Goal: Transaction & Acquisition: Book appointment/travel/reservation

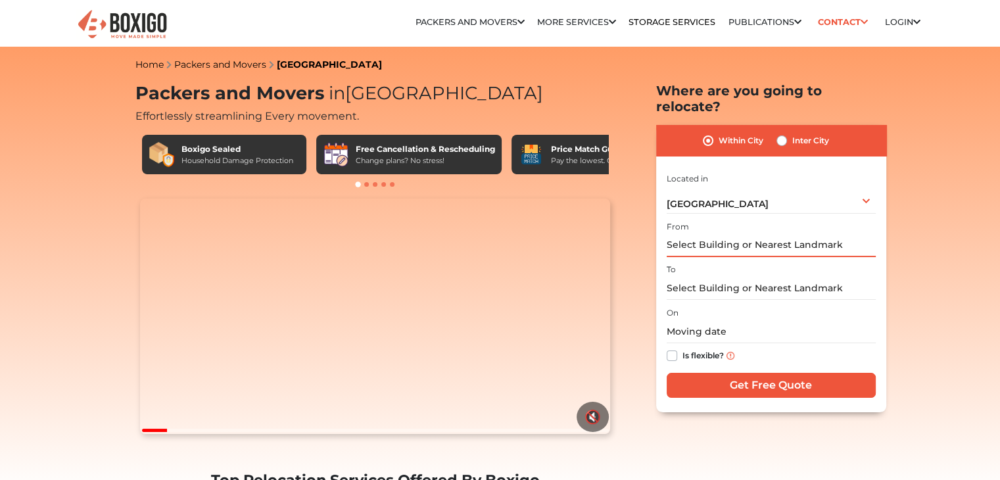
click at [746, 234] on input "text" at bounding box center [771, 245] width 209 height 23
click at [792, 133] on label "Inter City" at bounding box center [810, 141] width 37 height 16
click at [779, 133] on input "Inter City" at bounding box center [782, 139] width 11 height 13
radio input "true"
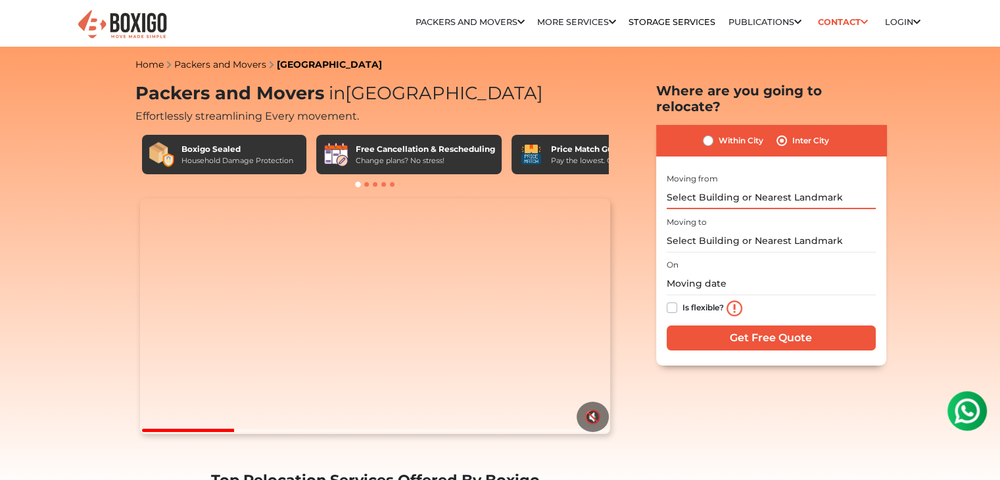
click at [718, 186] on input "text" at bounding box center [771, 197] width 209 height 23
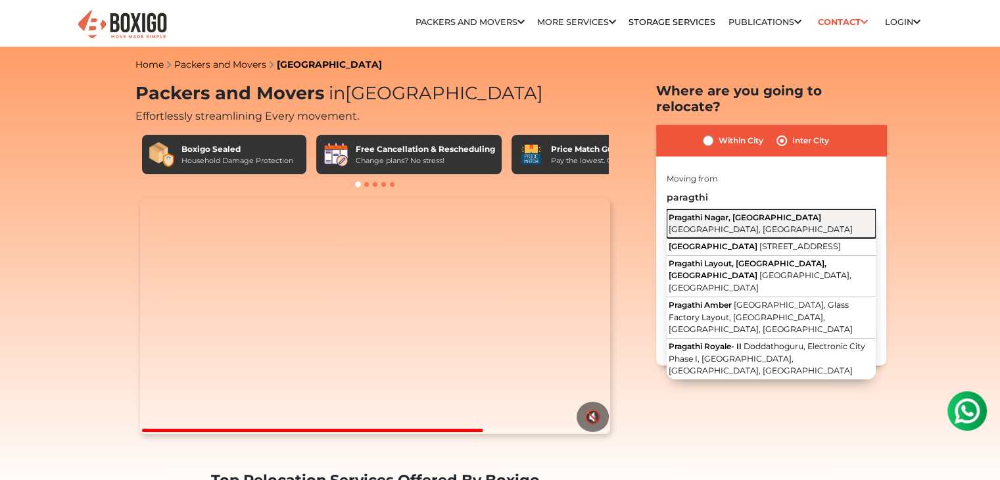
click at [733, 212] on span "Pragathi Nagar, [GEOGRAPHIC_DATA]" at bounding box center [745, 217] width 153 height 10
type input "[GEOGRAPHIC_DATA], [GEOGRAPHIC_DATA], [GEOGRAPHIC_DATA], [GEOGRAPHIC_DATA]"
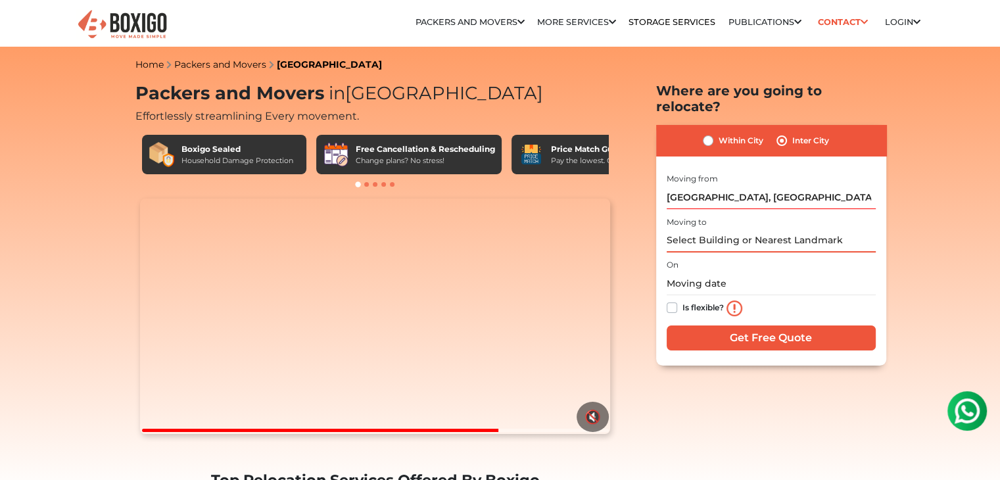
click at [729, 229] on input "text" at bounding box center [771, 240] width 209 height 23
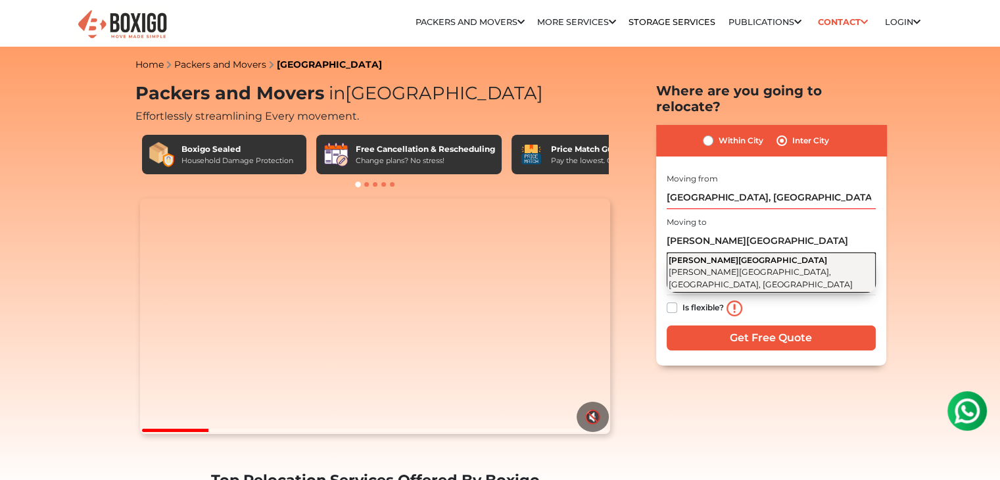
click at [732, 255] on span "[PERSON_NAME][GEOGRAPHIC_DATA]" at bounding box center [748, 260] width 158 height 10
type input "[PERSON_NAME][GEOGRAPHIC_DATA], [PERSON_NAME][GEOGRAPHIC_DATA], [GEOGRAPHIC_DAT…"
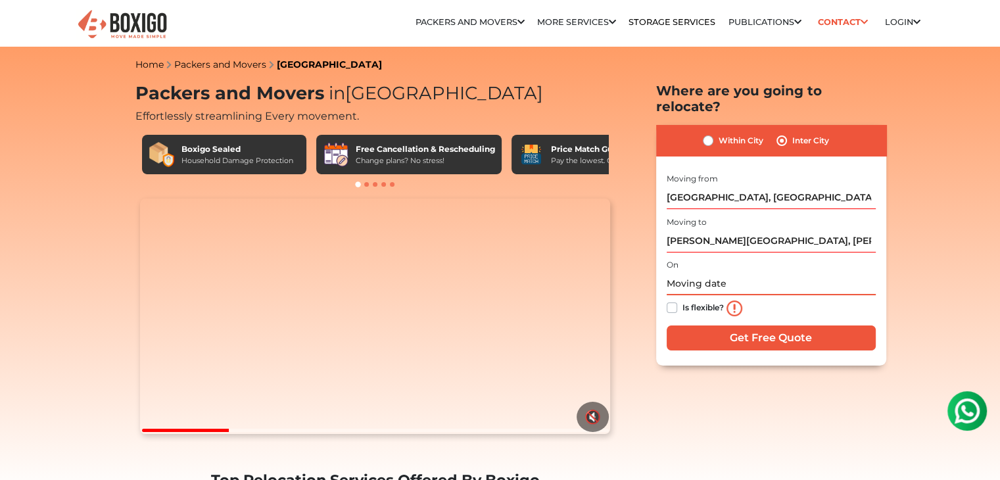
click at [727, 272] on input "text" at bounding box center [771, 283] width 209 height 23
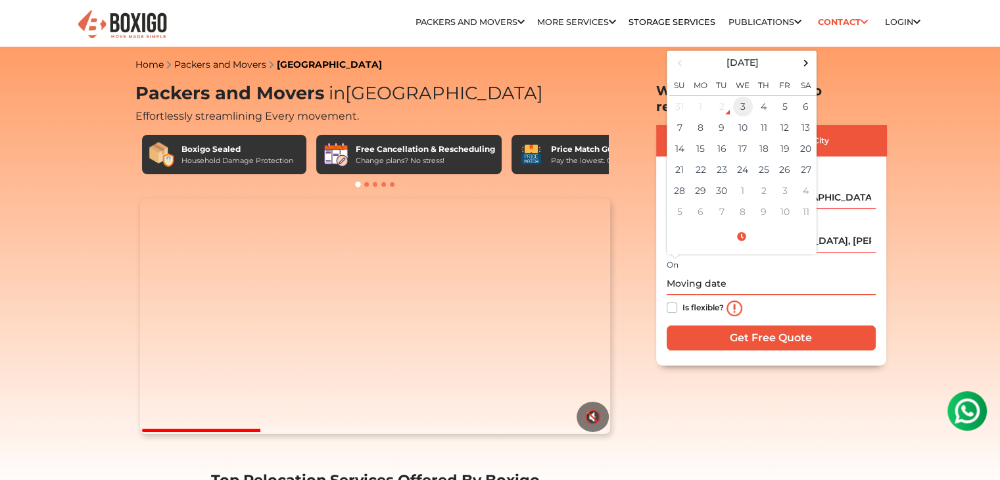
click at [747, 95] on td "3" at bounding box center [743, 106] width 21 height 22
click at [742, 272] on input "[DATE] 6:09 PM" at bounding box center [771, 283] width 209 height 23
click at [721, 272] on input "[DATE] 6:09 PM" at bounding box center [771, 283] width 209 height 23
click at [813, 272] on input "[DATE] 4:09 PM" at bounding box center [771, 283] width 209 height 23
type input "[DATE] 6:09 PM"
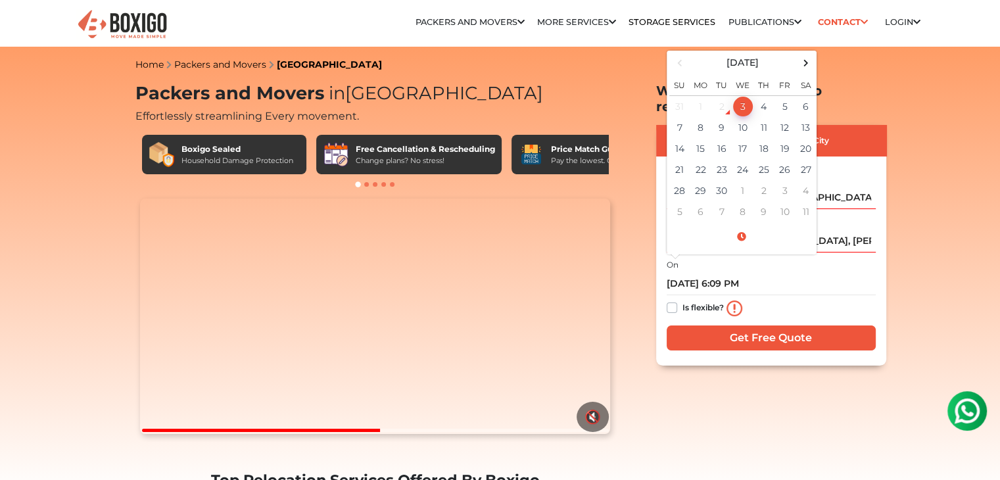
click at [782, 310] on div "I am shifting my 1 BHK 2 BHK 3 BHK 3 + BHK FEW ITEMS FEW ITEMS 1 BHK 2 BHK 3 BH…" at bounding box center [771, 262] width 209 height 184
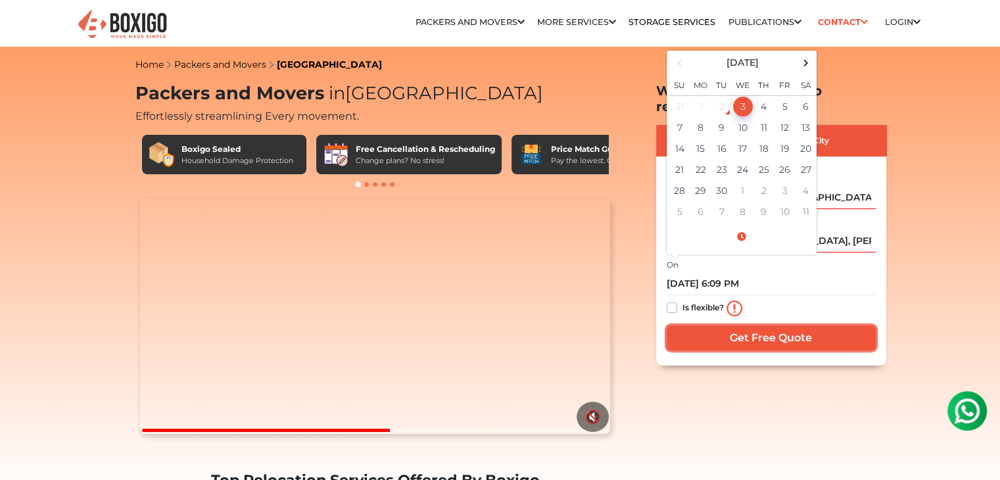
click at [785, 325] on input "Get Free Quote" at bounding box center [771, 337] width 209 height 25
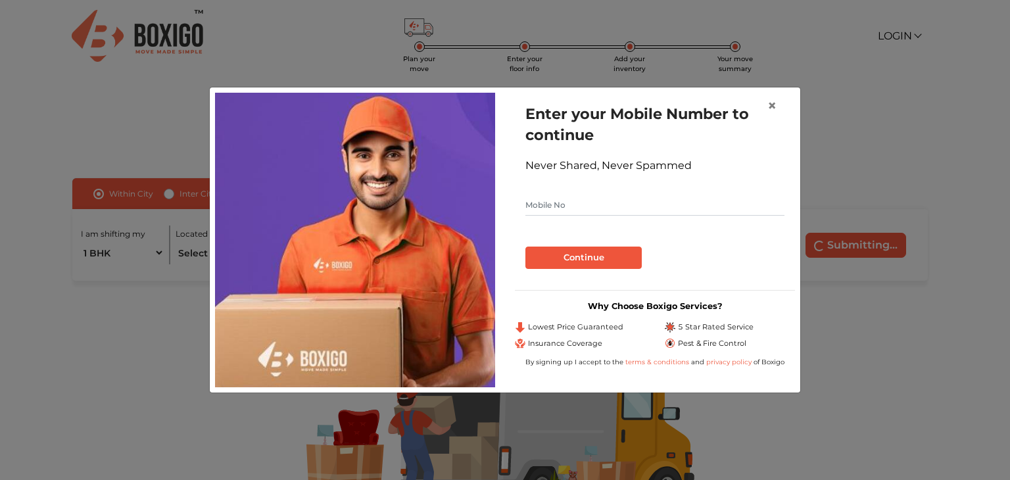
click at [597, 199] on input "text" at bounding box center [654, 205] width 259 height 21
type input "9943778732"
click at [577, 252] on button "Continue" at bounding box center [583, 258] width 116 height 22
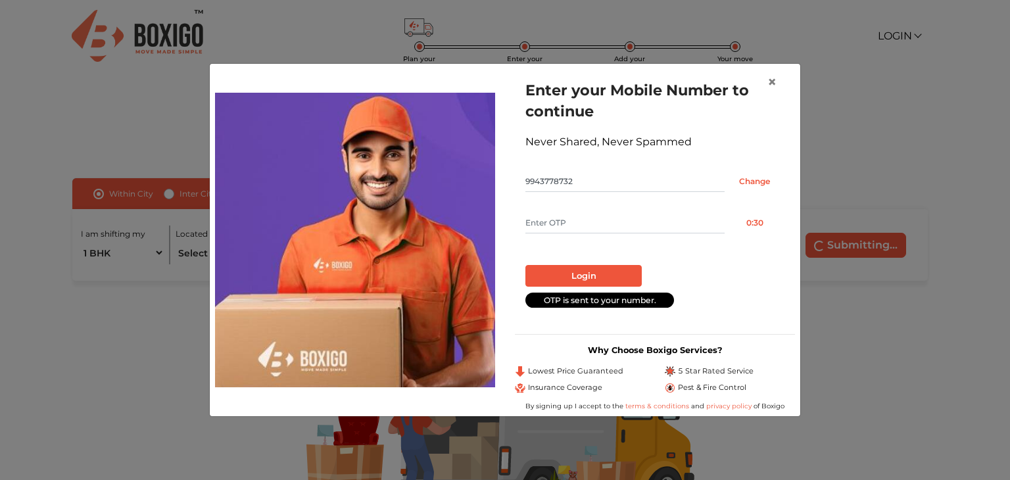
click at [578, 228] on input "text" at bounding box center [624, 222] width 199 height 21
click at [752, 221] on button "Resend OTP" at bounding box center [755, 222] width 60 height 21
click at [560, 217] on input "text" at bounding box center [624, 222] width 199 height 21
type input "2018"
click at [582, 277] on button "Login" at bounding box center [583, 276] width 116 height 22
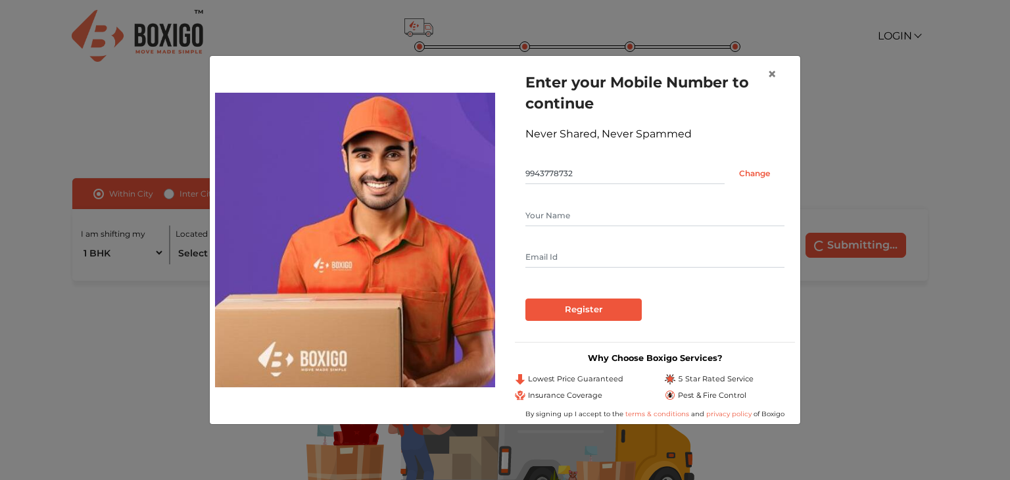
click at [569, 253] on input "text" at bounding box center [654, 257] width 259 height 21
type input "mkvasan007@gmail.com"
click at [586, 306] on input "Register" at bounding box center [583, 310] width 116 height 22
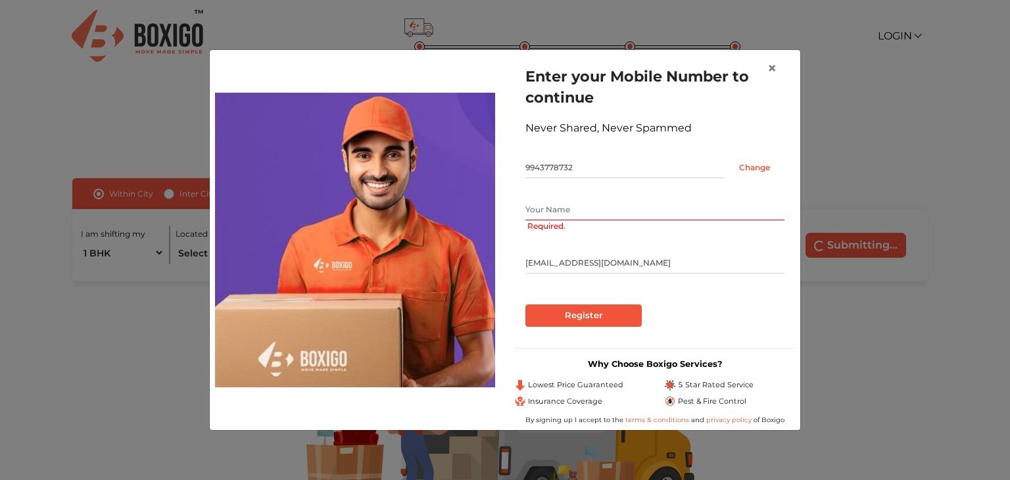
click at [581, 211] on input "text" at bounding box center [654, 209] width 259 height 21
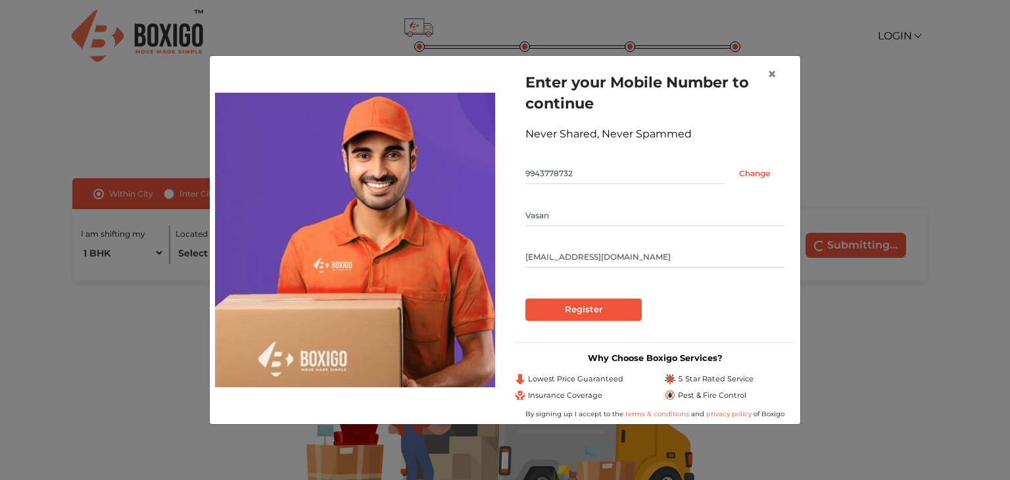
type input "Vasan"
click at [600, 310] on input "Register" at bounding box center [583, 310] width 116 height 22
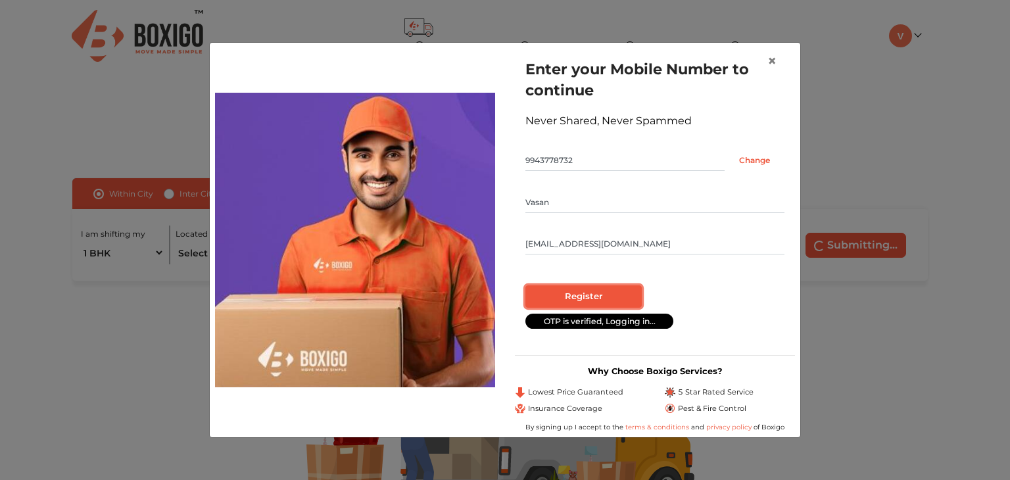
radio input "false"
radio input "true"
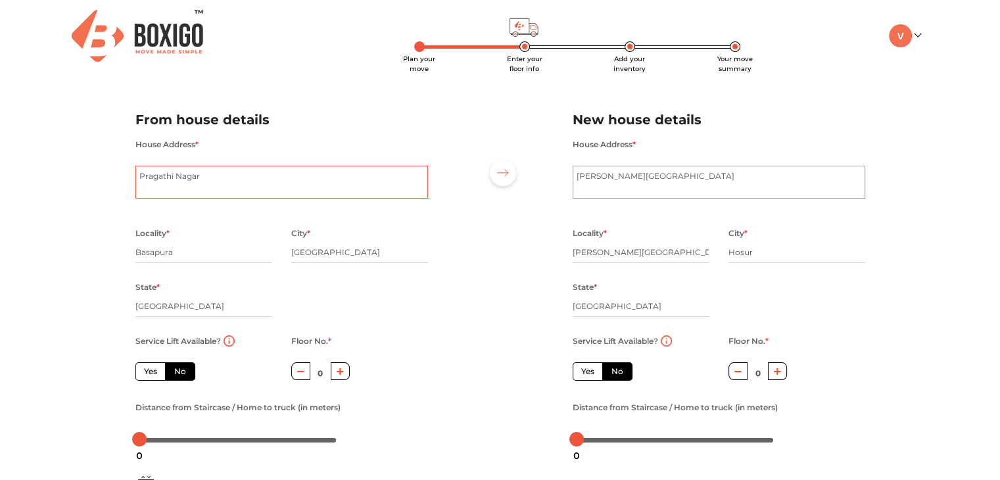
click at [234, 172] on textarea "Pragathi Nagar" at bounding box center [281, 182] width 293 height 33
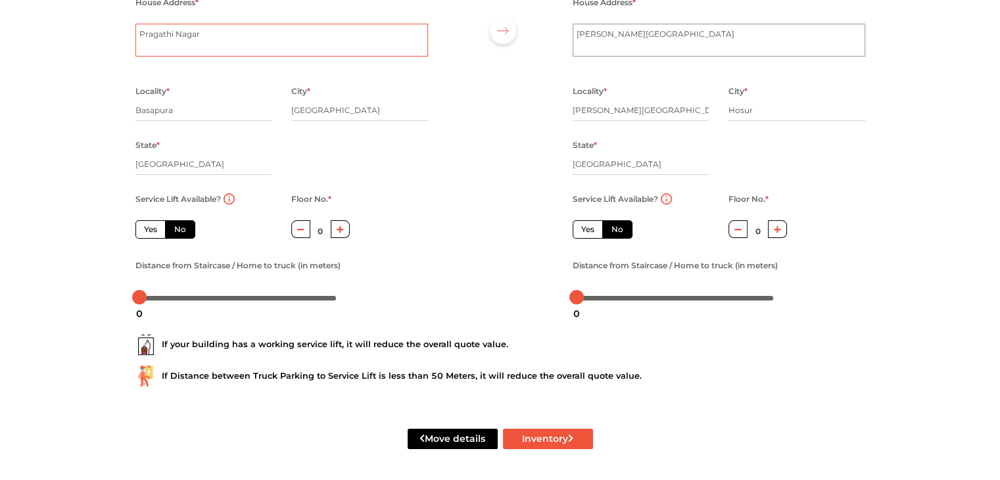
scroll to position [145, 0]
drag, startPoint x: 141, startPoint y: 293, endPoint x: 239, endPoint y: 298, distance: 98.7
click at [239, 298] on div at bounding box center [237, 296] width 14 height 14
drag, startPoint x: 577, startPoint y: 291, endPoint x: 496, endPoint y: 290, distance: 80.2
click at [542, 293] on div "From house details House Address * Pragathi Nagar Locality * Basapura City * Be…" at bounding box center [501, 132] width 750 height 362
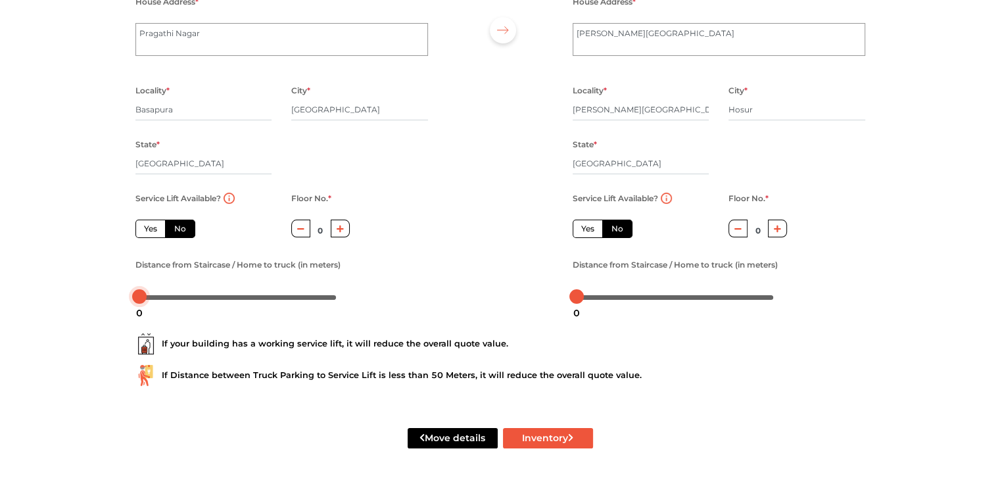
drag, startPoint x: 237, startPoint y: 295, endPoint x: 73, endPoint y: 310, distance: 165.1
click at [73, 310] on div "Plan your move Enter your floor info Add your inventory Your move summary My Mo…" at bounding box center [500, 168] width 1000 height 623
drag, startPoint x: 140, startPoint y: 296, endPoint x: 176, endPoint y: 302, distance: 36.0
click at [176, 302] on body "Plan your move Enter your floor info Add your inventory Your move summary My Mo…" at bounding box center [500, 97] width 1000 height 480
drag, startPoint x: 577, startPoint y: 295, endPoint x: 611, endPoint y: 302, distance: 34.2
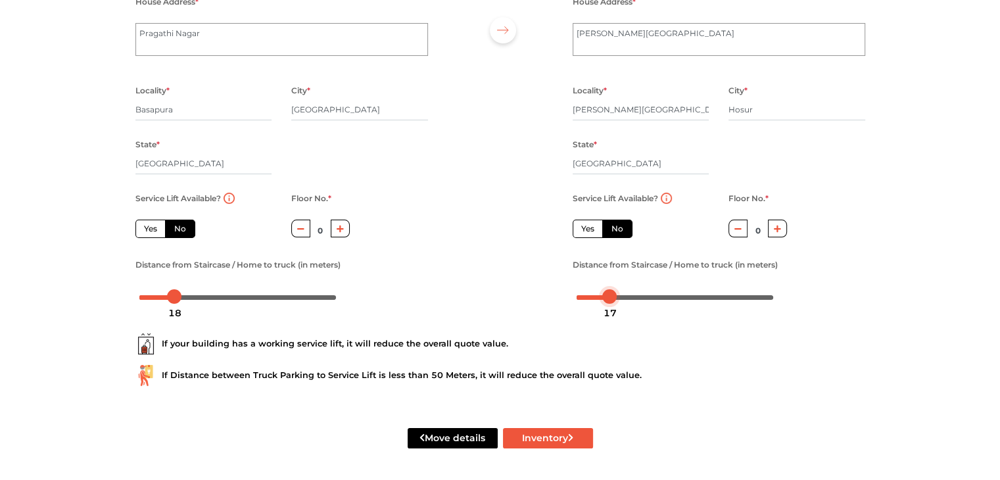
click at [611, 302] on body "Plan your move Enter your floor info Add your inventory Your move summary My Mo…" at bounding box center [500, 97] width 1000 height 480
click at [544, 440] on button "Inventory" at bounding box center [548, 438] width 90 height 20
radio input "true"
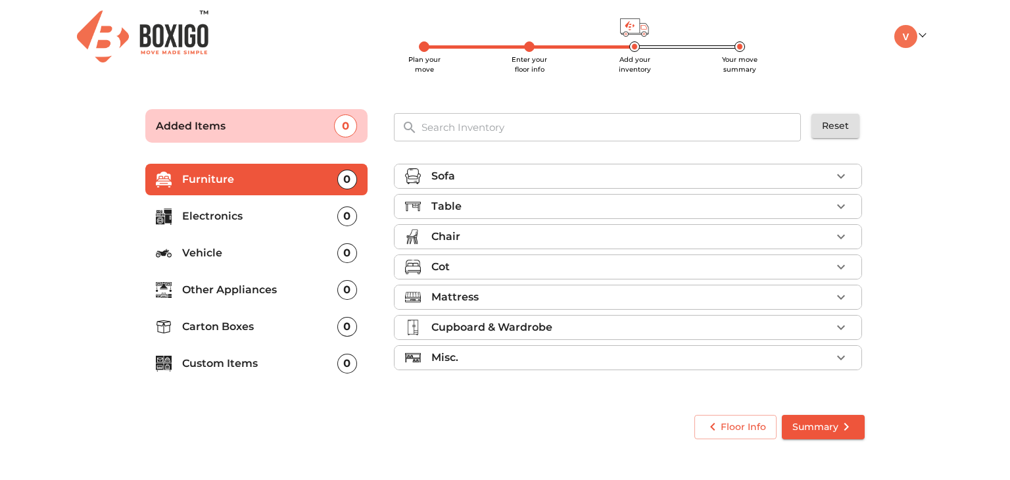
click at [476, 132] on input "text" at bounding box center [612, 127] width 397 height 28
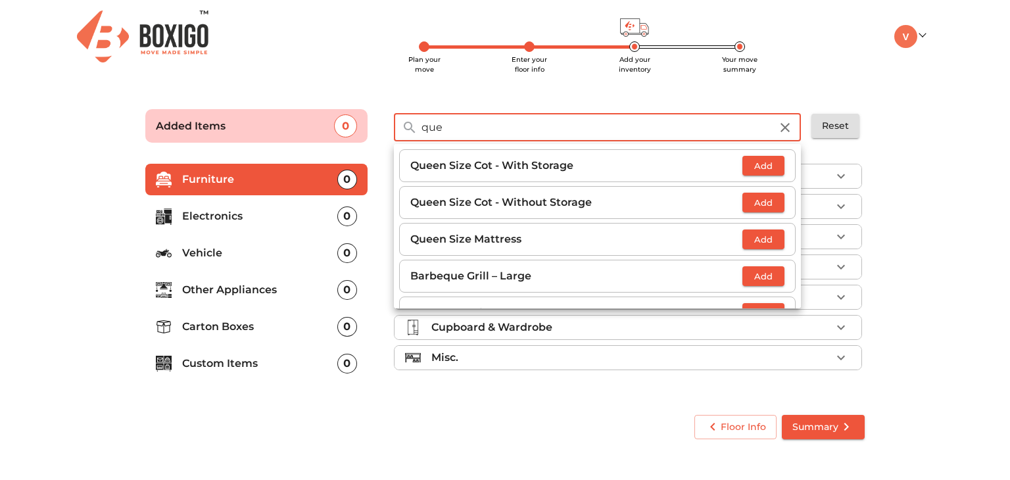
click at [758, 206] on span "Add" at bounding box center [763, 202] width 29 height 15
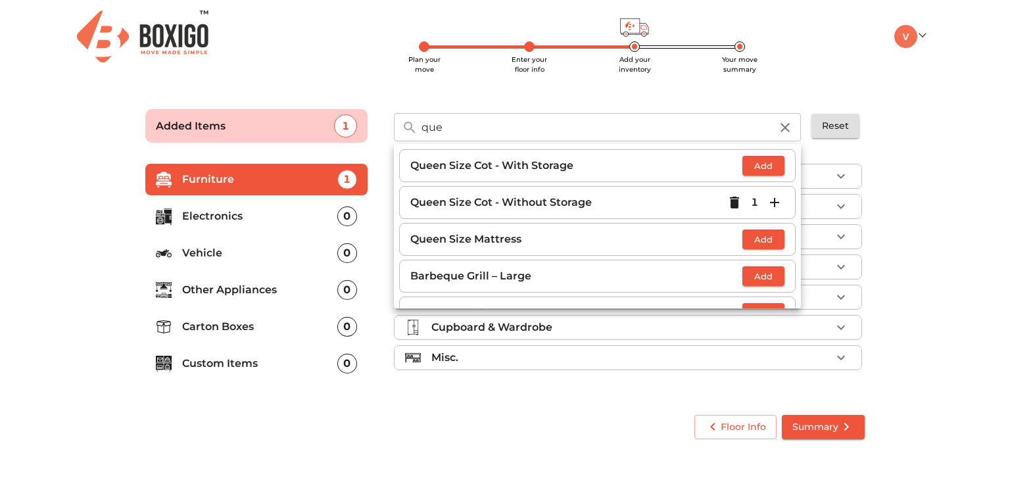
click at [752, 232] on span "Add" at bounding box center [763, 239] width 29 height 15
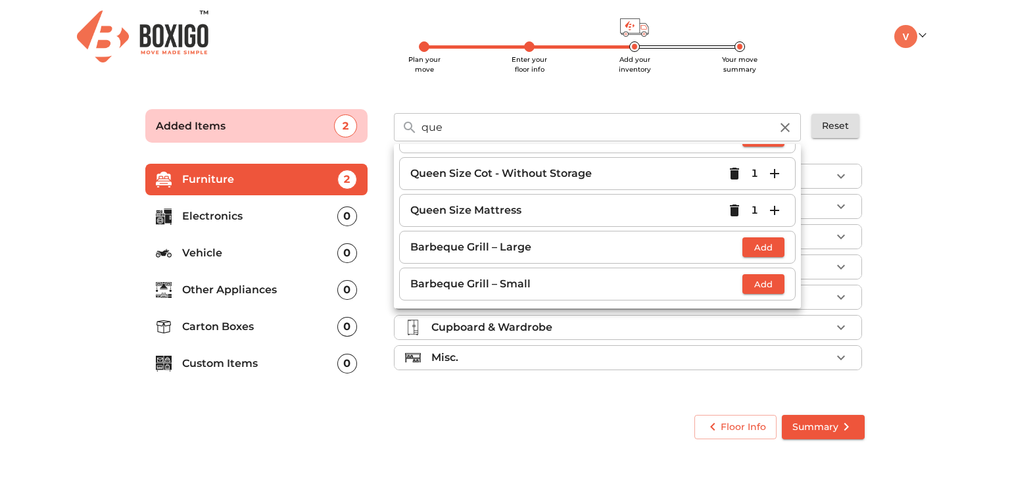
click at [535, 124] on input "que" at bounding box center [596, 127] width 365 height 28
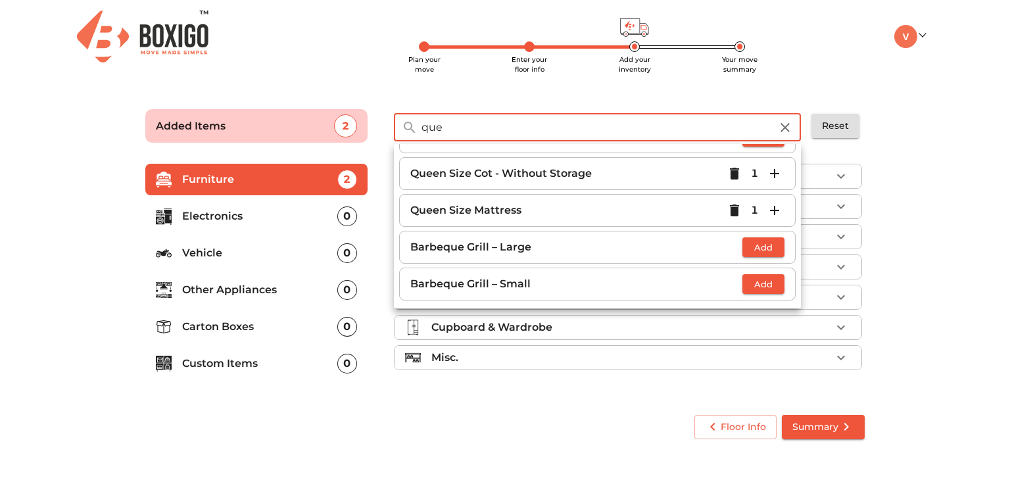
click at [535, 124] on input "que" at bounding box center [596, 127] width 365 height 28
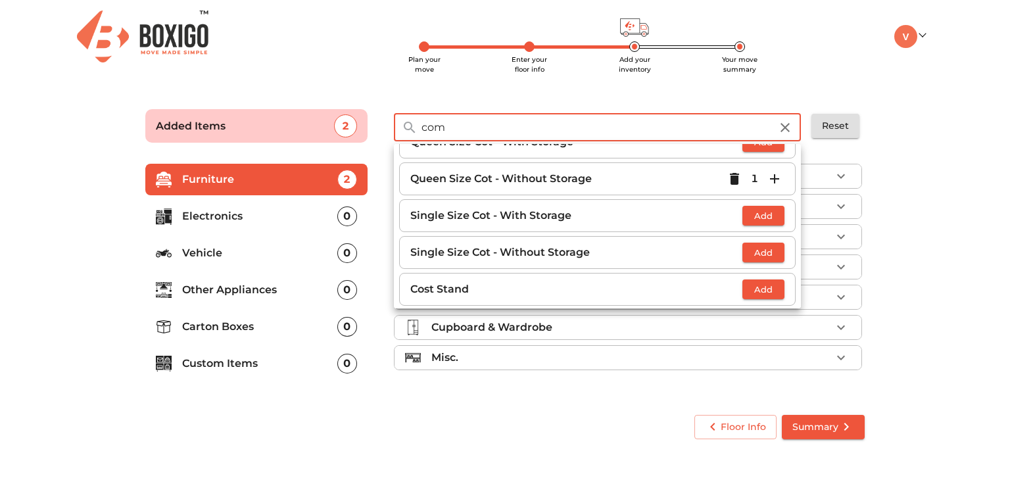
scroll to position [0, 0]
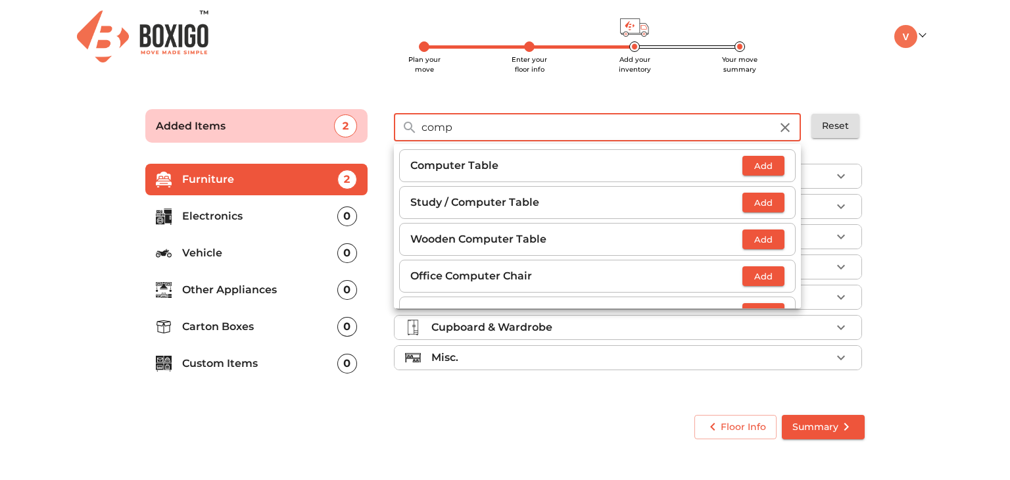
click at [760, 163] on span "Add" at bounding box center [763, 165] width 29 height 15
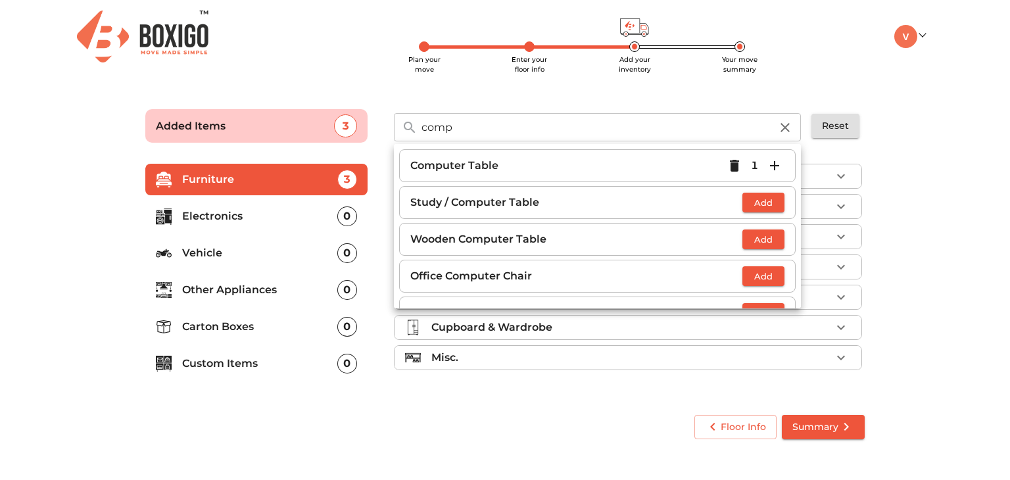
click at [516, 132] on input "comp" at bounding box center [596, 127] width 365 height 28
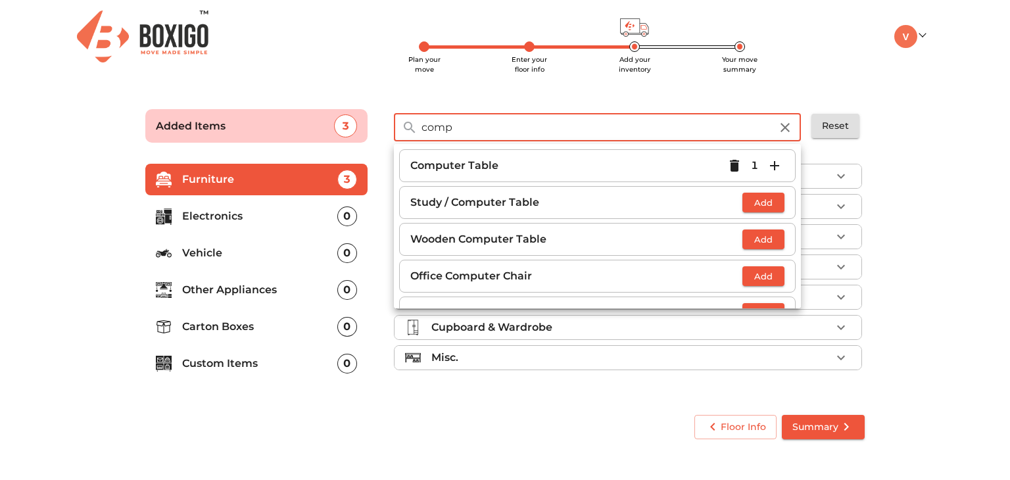
click at [516, 132] on input "comp" at bounding box center [596, 127] width 365 height 28
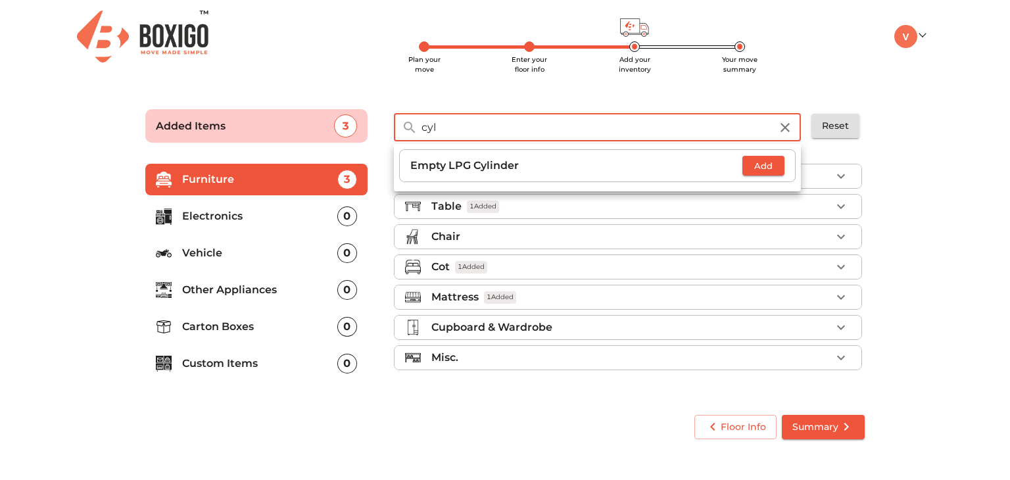
click at [768, 166] on span "Add" at bounding box center [763, 165] width 29 height 15
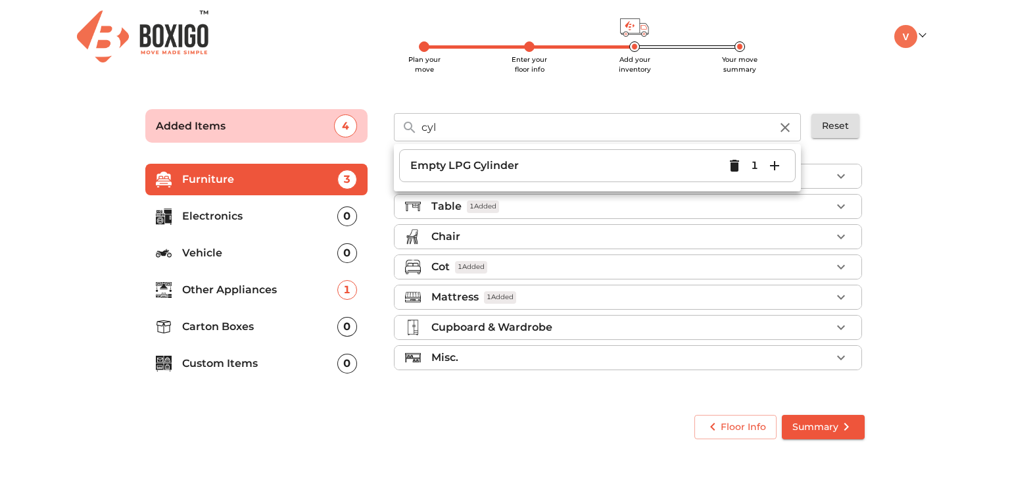
click at [522, 139] on input "cyl" at bounding box center [596, 127] width 365 height 28
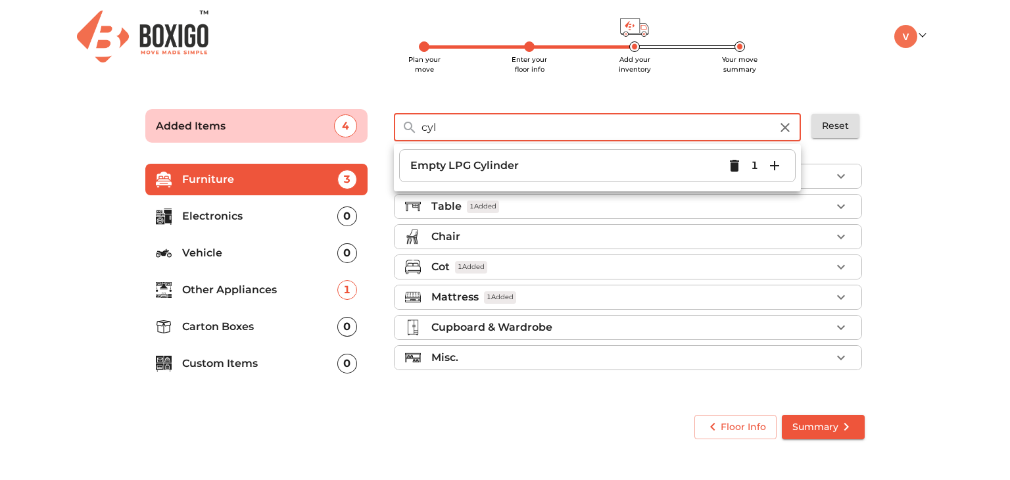
click at [522, 139] on input "cyl" at bounding box center [596, 127] width 365 height 28
type input "gas"
click at [766, 164] on span "Add" at bounding box center [763, 165] width 29 height 15
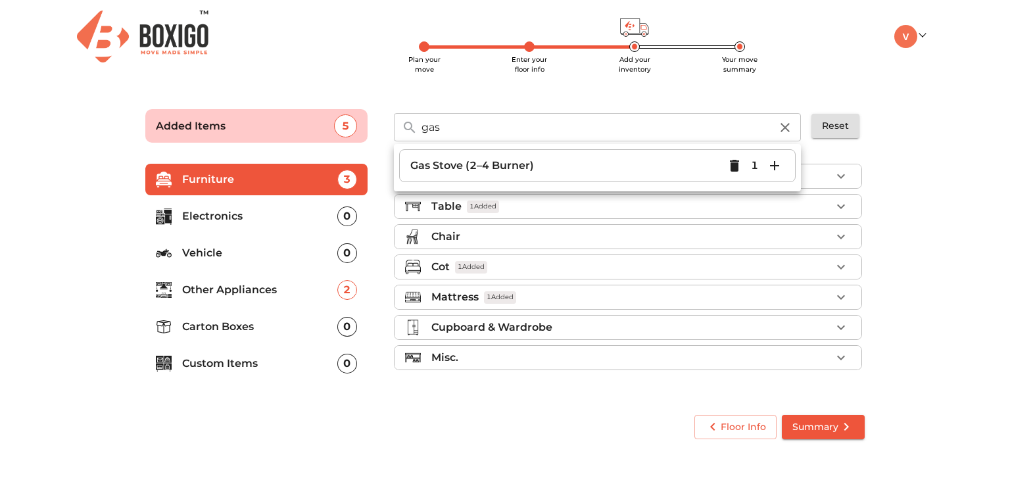
click at [547, 132] on input "gas" at bounding box center [596, 127] width 365 height 28
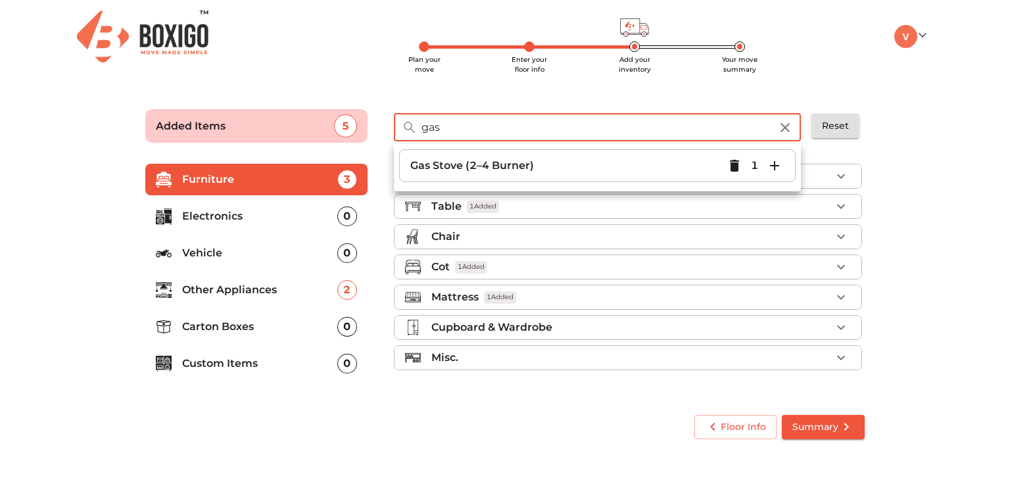
click at [547, 132] on input "gas" at bounding box center [596, 127] width 365 height 28
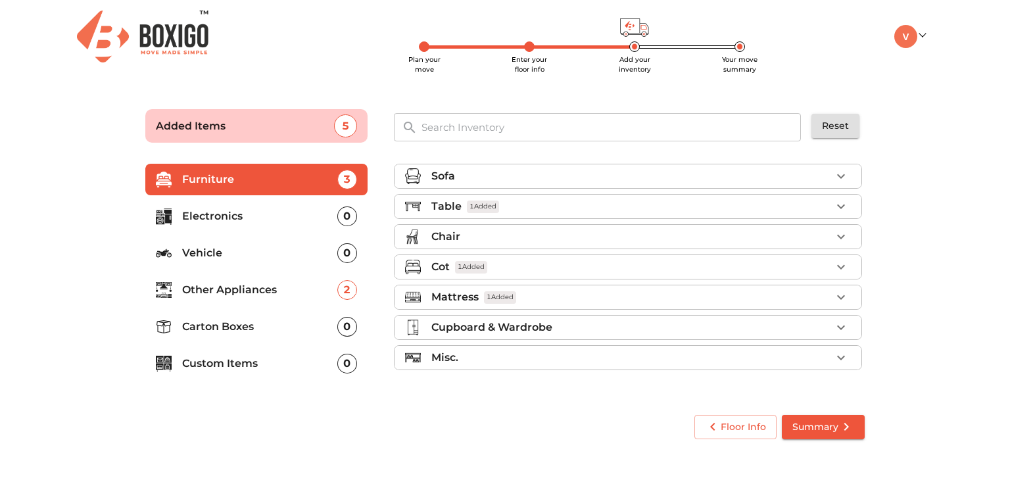
click at [494, 229] on div "Chair" at bounding box center [631, 237] width 400 height 16
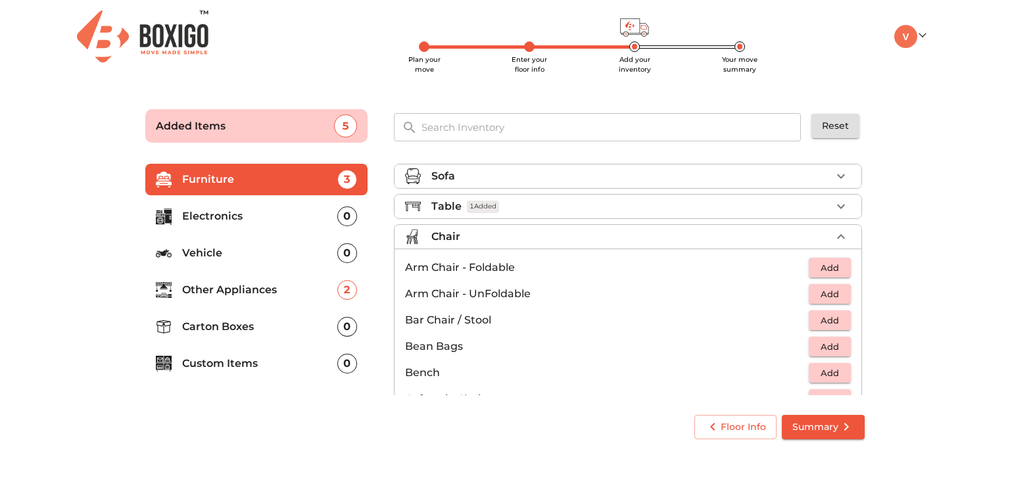
click at [818, 293] on span "Add" at bounding box center [829, 294] width 29 height 15
click at [835, 292] on icon "button" at bounding box center [841, 294] width 16 height 16
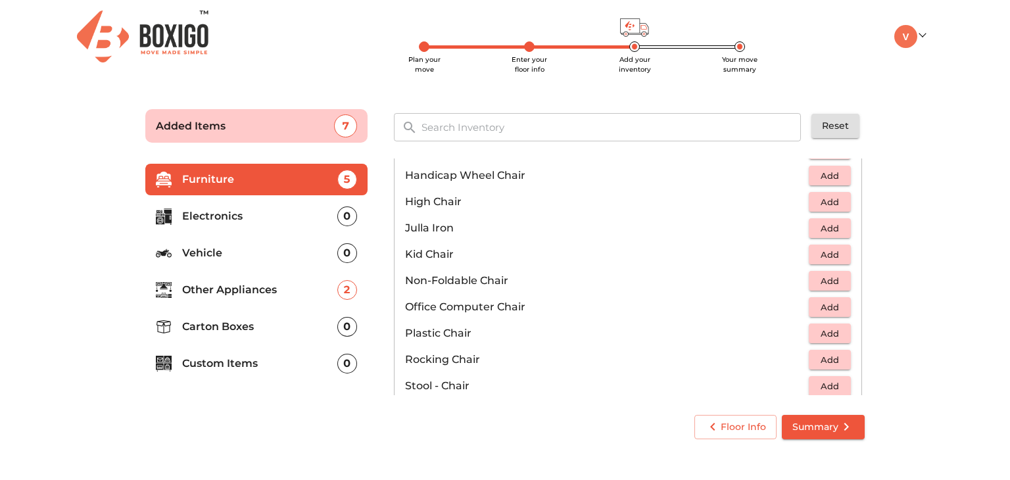
scroll to position [395, 0]
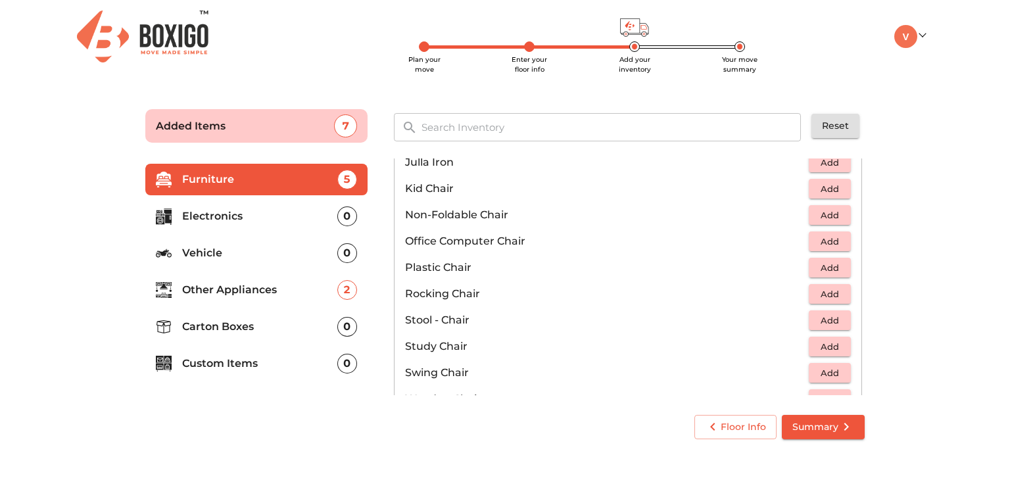
click at [839, 236] on button "Add" at bounding box center [830, 241] width 42 height 20
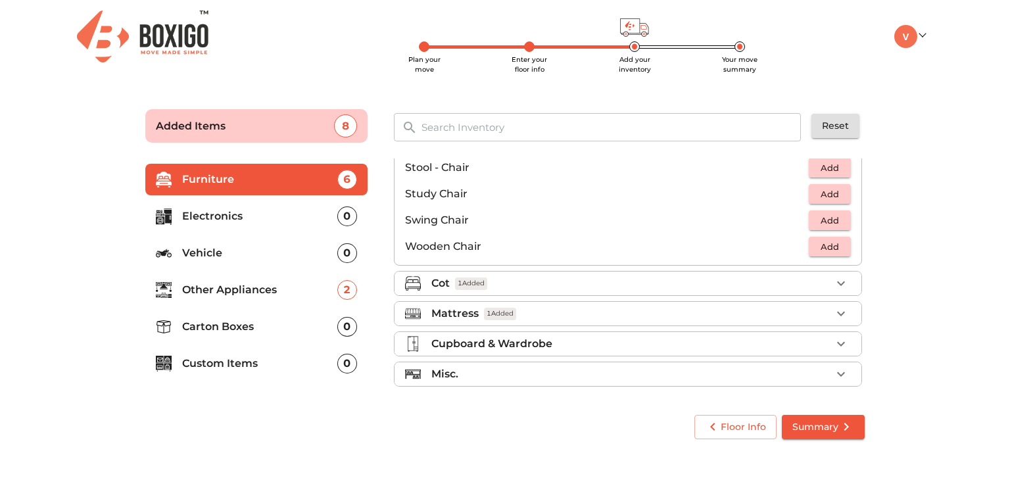
click at [502, 373] on div "Misc." at bounding box center [631, 374] width 400 height 16
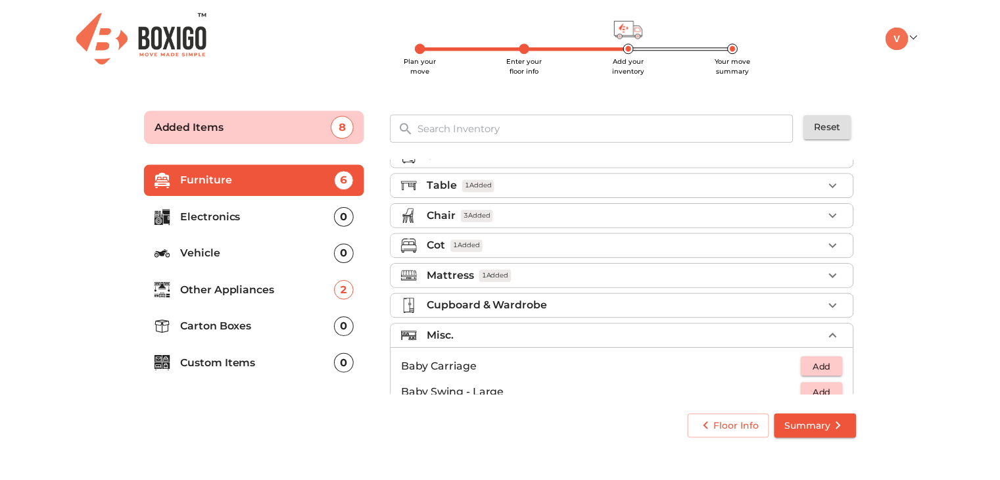
scroll to position [0, 0]
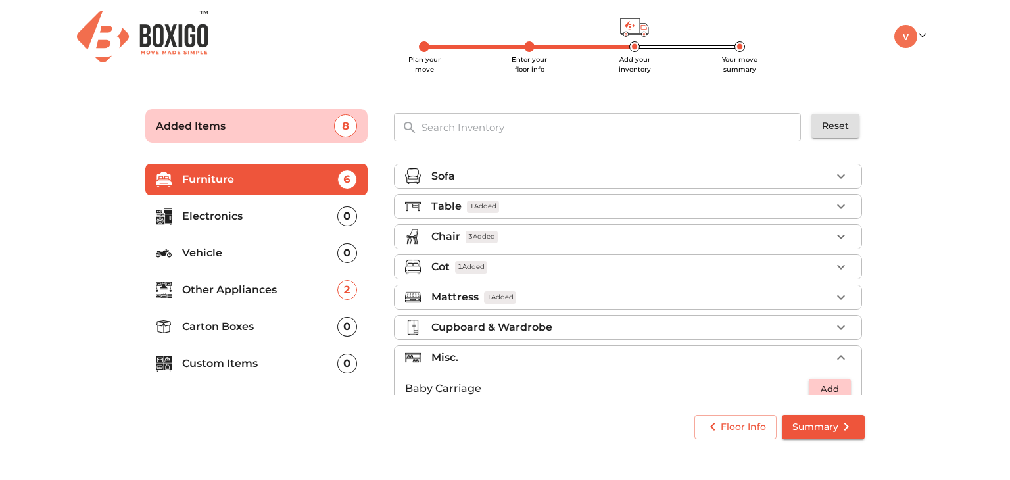
click at [220, 332] on p "Carton Boxes" at bounding box center [259, 327] width 155 height 16
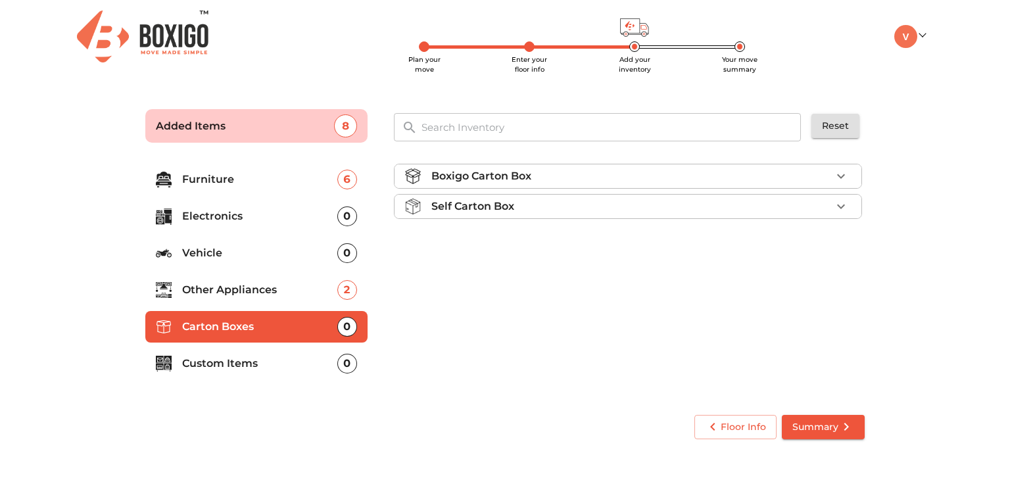
click at [704, 213] on div "Self Carton Box" at bounding box center [631, 207] width 400 height 16
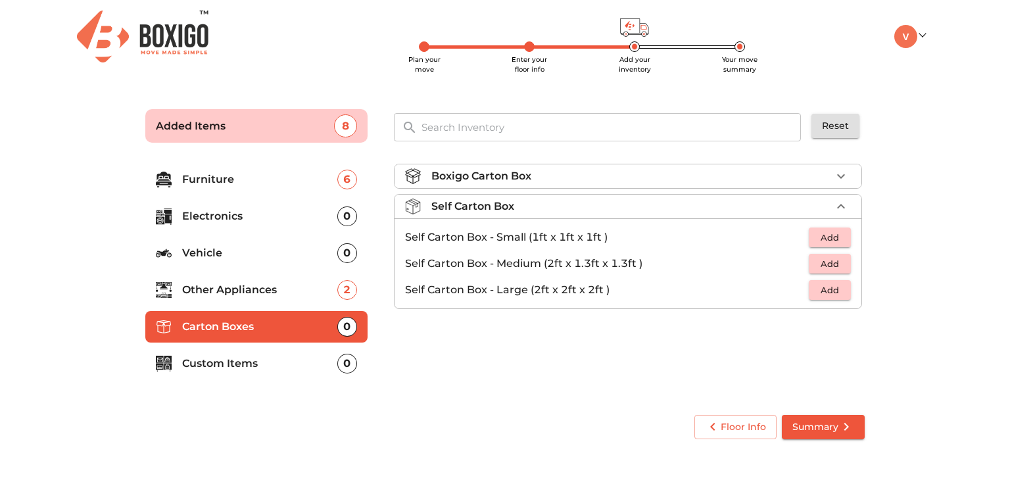
click at [830, 268] on span "Add" at bounding box center [829, 263] width 29 height 15
click at [830, 268] on div "1" at bounding box center [821, 264] width 60 height 20
click at [839, 266] on icon "button" at bounding box center [841, 264] width 16 height 16
click at [835, 177] on icon "button" at bounding box center [841, 176] width 16 height 16
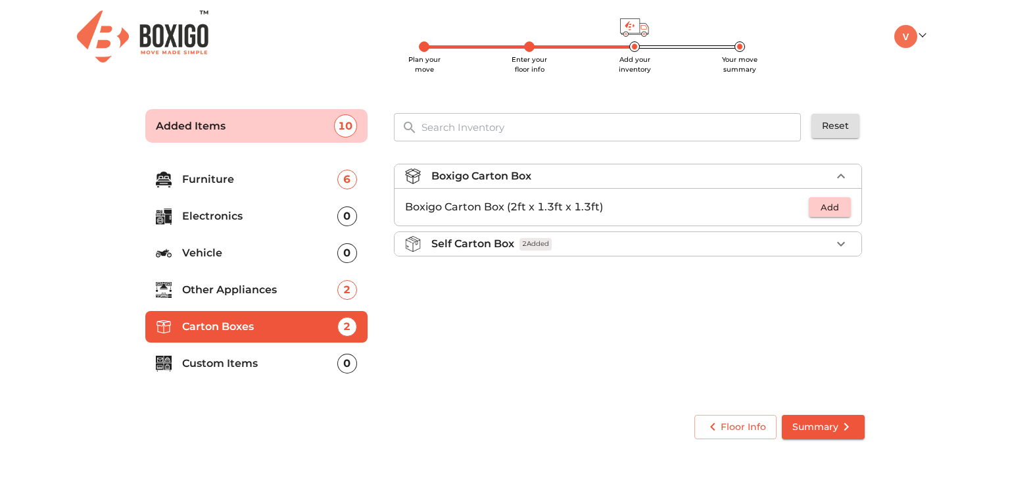
click at [834, 215] on button "Add" at bounding box center [830, 207] width 42 height 20
click at [841, 213] on icon "button" at bounding box center [841, 207] width 16 height 16
click at [762, 293] on div "Boxigo Carton Box 3 Added Boxigo Carton Box (2ft x 1.3ft x 1.3ft) 3 Self Carton…" at bounding box center [629, 277] width 481 height 249
click at [805, 419] on span "Summary" at bounding box center [823, 427] width 62 height 16
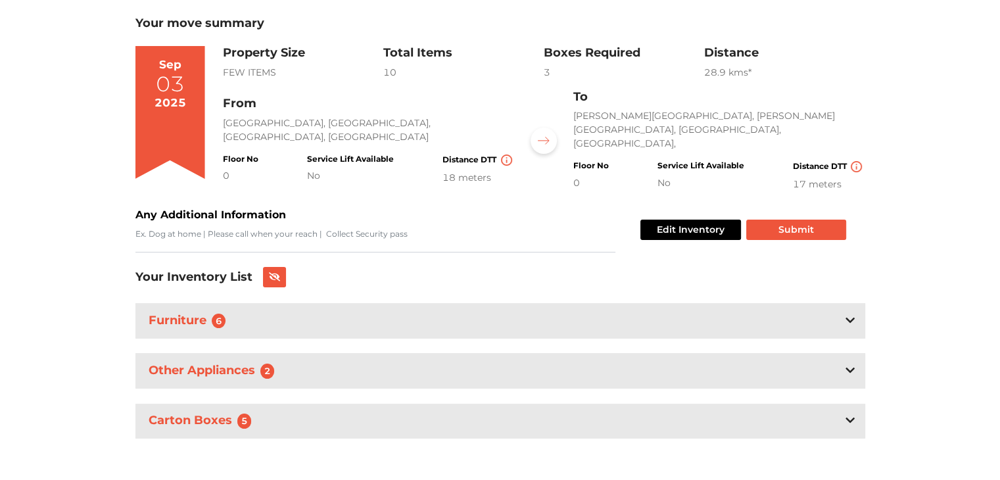
scroll to position [82, 0]
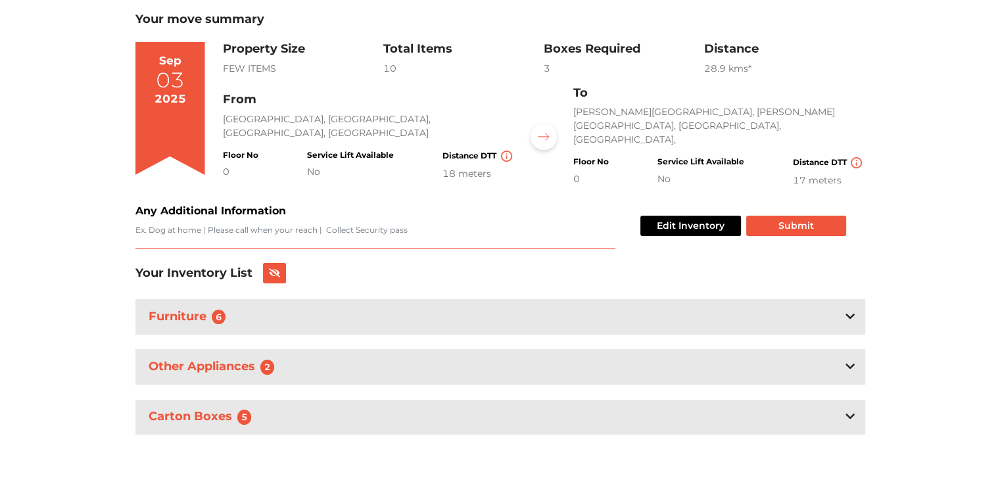
click at [345, 227] on textarea "Any Additional Information" at bounding box center [375, 236] width 480 height 24
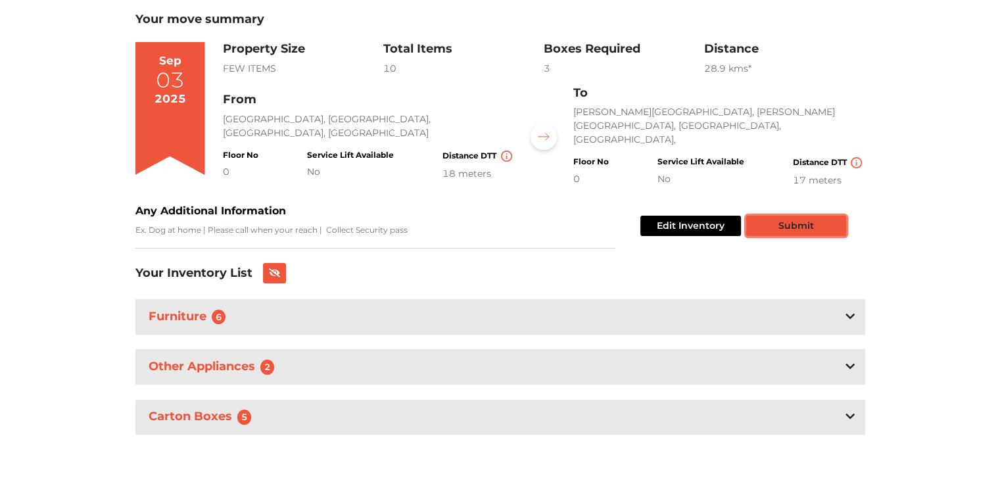
click at [794, 218] on button "Submit" at bounding box center [796, 226] width 100 height 20
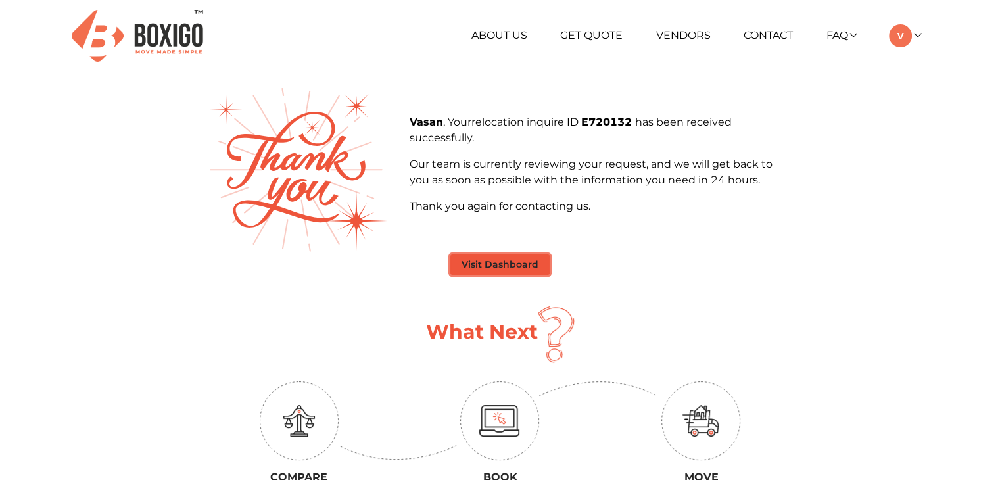
click at [500, 266] on button "Visit Dashboard" at bounding box center [499, 264] width 99 height 20
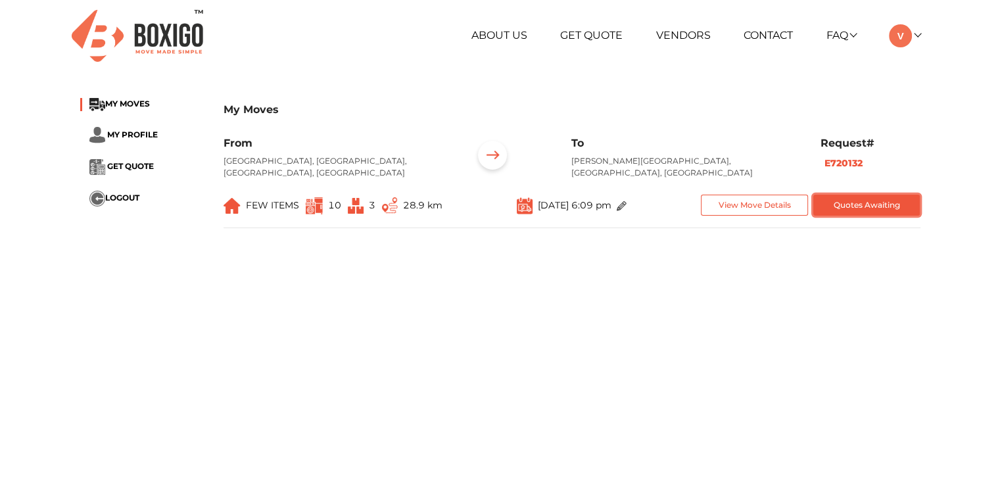
click at [869, 195] on button "Quotes Awaiting" at bounding box center [866, 206] width 107 height 22
click at [583, 293] on main "My Moves MY MOVES MY PROFILE GET QUOTE LOGOUT My Moves From Pragathi Nagar, Bas…" at bounding box center [500, 324] width 1000 height 473
click at [244, 195] on span "FEW ITEMS" at bounding box center [262, 206] width 76 height 22
click at [273, 199] on span "FEW ITEMS" at bounding box center [272, 205] width 53 height 12
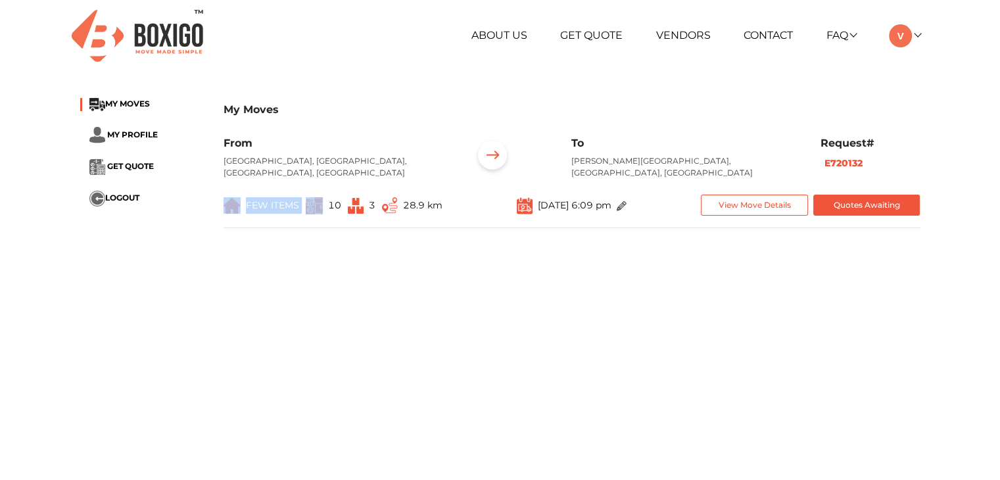
click at [273, 199] on span "FEW ITEMS" at bounding box center [272, 205] width 53 height 12
click at [364, 199] on span "3" at bounding box center [362, 206] width 28 height 22
click at [763, 195] on button "View Move Details" at bounding box center [754, 206] width 107 height 22
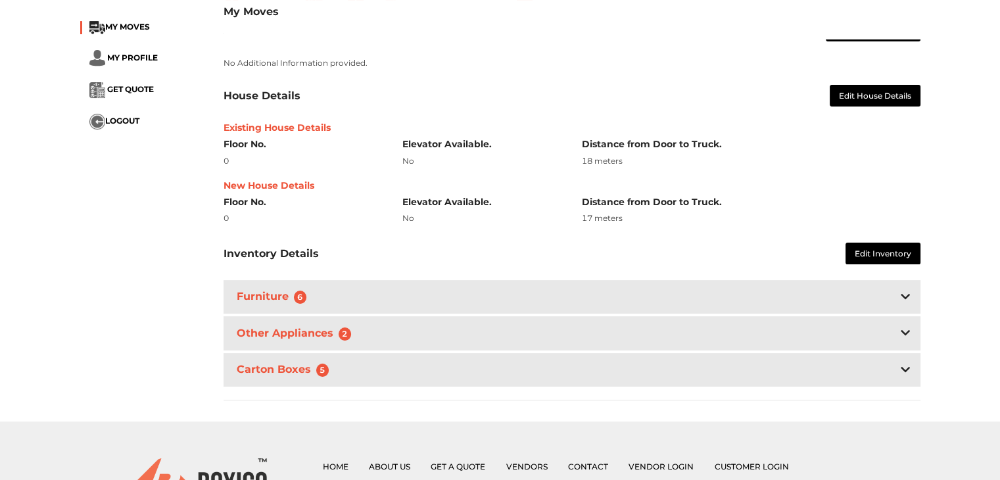
scroll to position [329, 0]
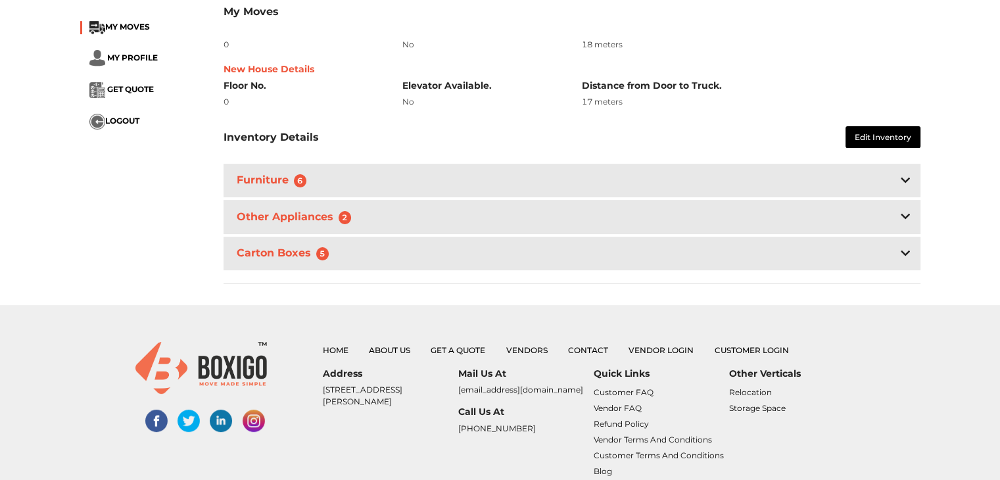
click at [387, 206] on div "Other Appliances 2" at bounding box center [572, 217] width 697 height 34
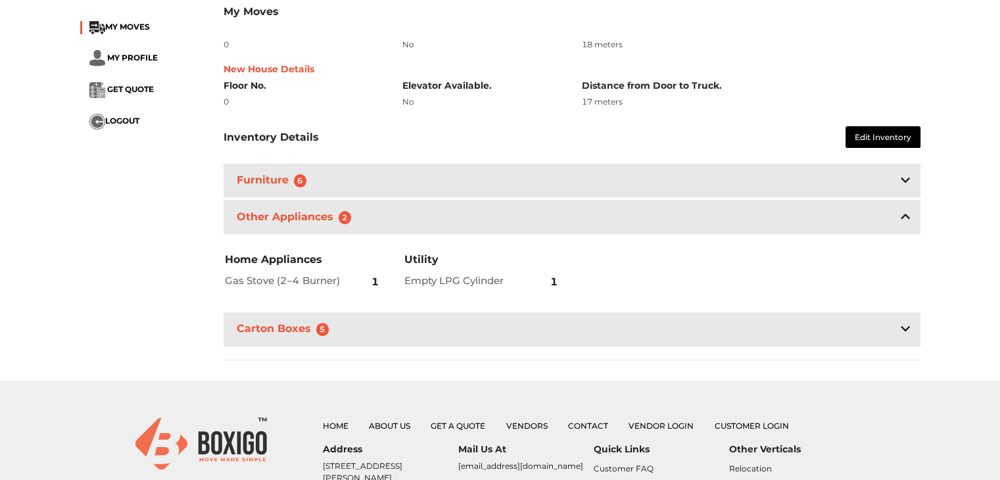
click at [408, 316] on div "Carton Boxes 5" at bounding box center [572, 329] width 697 height 34
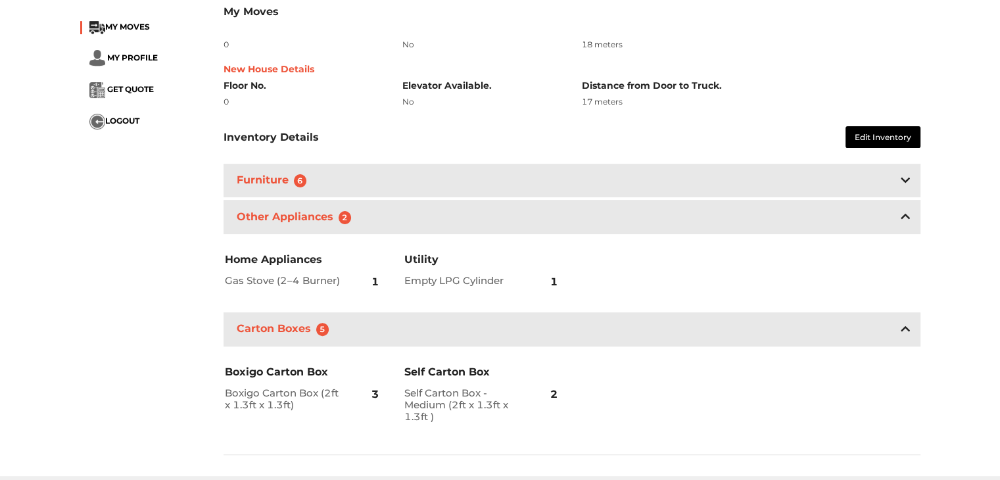
click at [450, 172] on div "Furniture 6" at bounding box center [572, 181] width 697 height 34
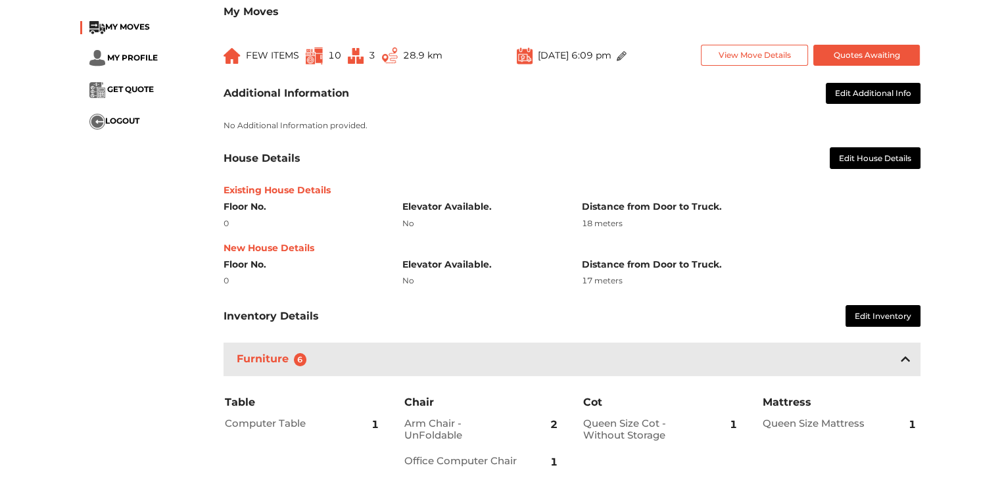
scroll to position [0, 0]
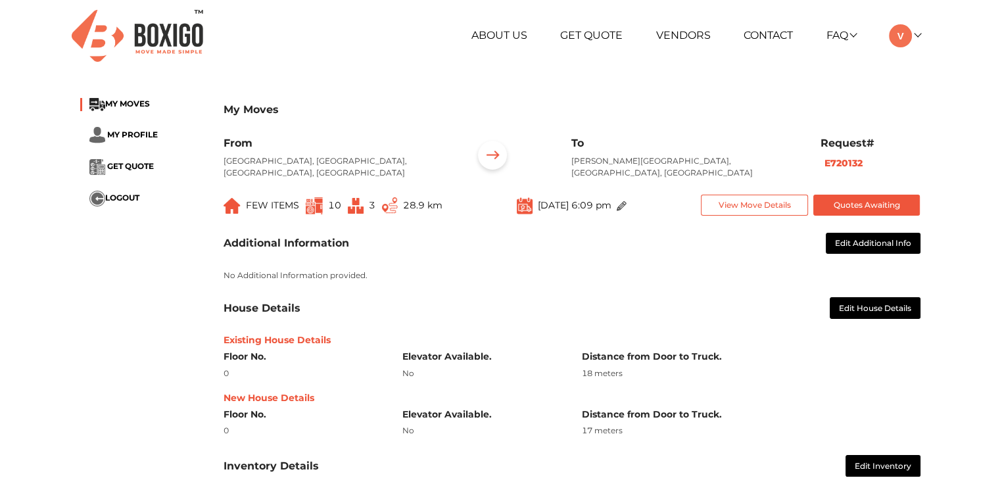
click at [170, 43] on img at bounding box center [138, 36] width 132 height 52
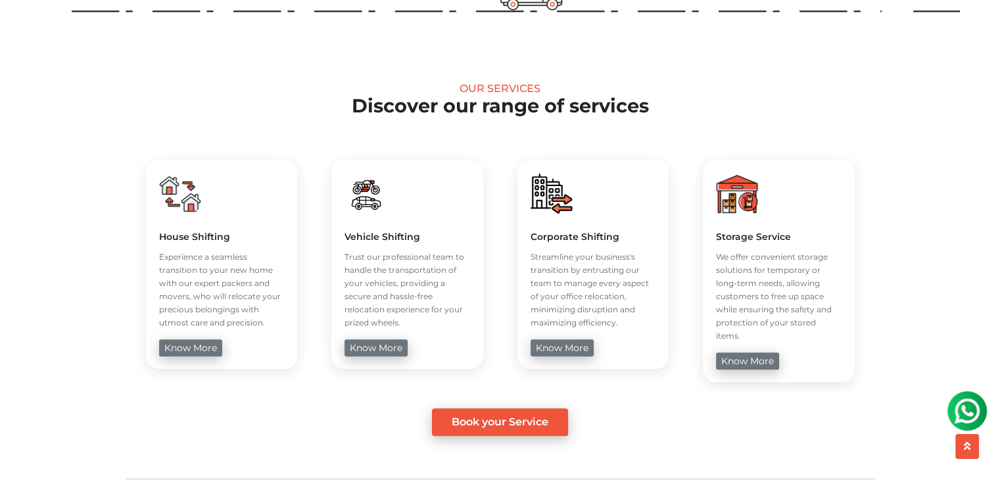
scroll to position [460, 0]
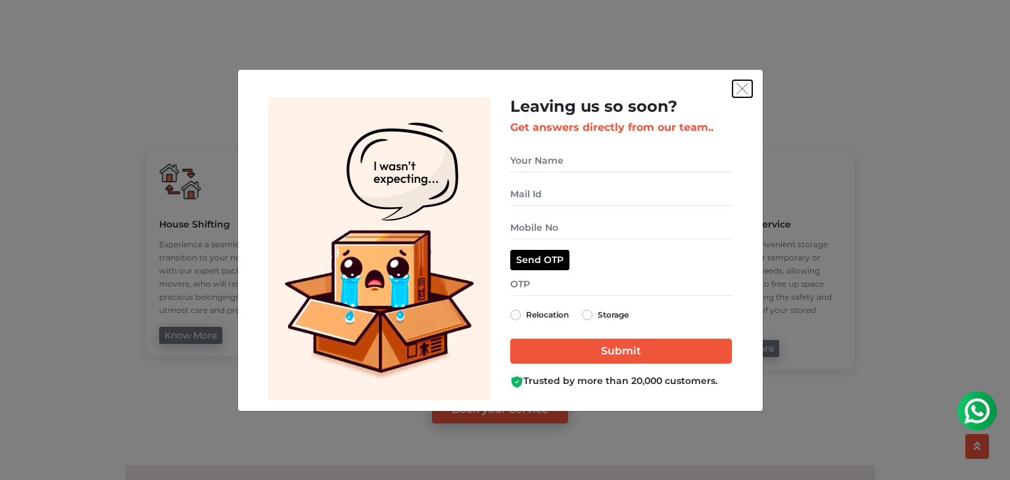
click at [738, 94] on img "get free quote dialog" at bounding box center [742, 89] width 12 height 12
